Goal: Task Accomplishment & Management: Manage account settings

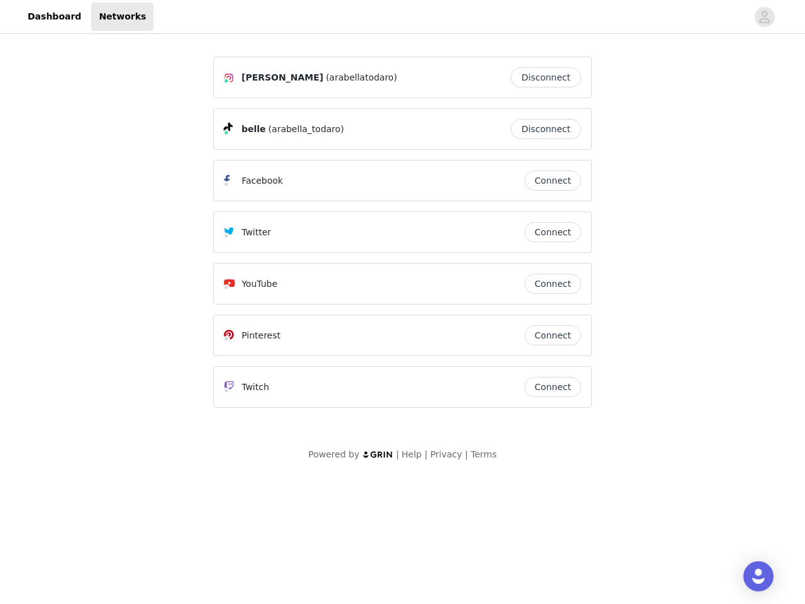
click at [403, 238] on div "Twitter" at bounding box center [374, 232] width 301 height 15
click at [403, 17] on div at bounding box center [451, 17] width 594 height 28
click at [765, 17] on icon "avatar" at bounding box center [765, 17] width 12 height 20
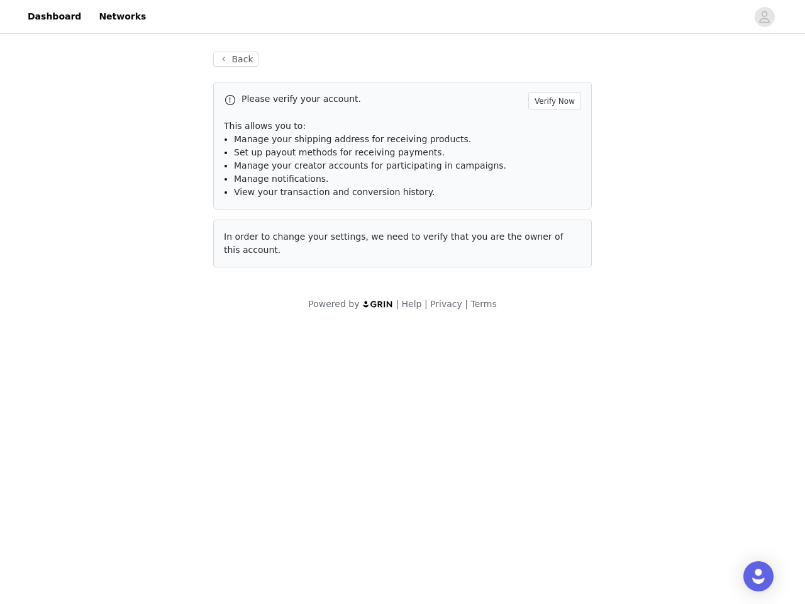
click at [549, 129] on p "This allows you to:" at bounding box center [402, 126] width 357 height 13
click at [553, 181] on li "Manage notifications." at bounding box center [407, 178] width 347 height 13
click at [553, 232] on span "In order to change your settings, we need to verify that you are the owner of t…" at bounding box center [394, 243] width 340 height 23
click at [553, 284] on div "Back Please verify your account. Verify Now This allows you to: Manage your shi…" at bounding box center [402, 166] width 409 height 261
